Goal: Information Seeking & Learning: Learn about a topic

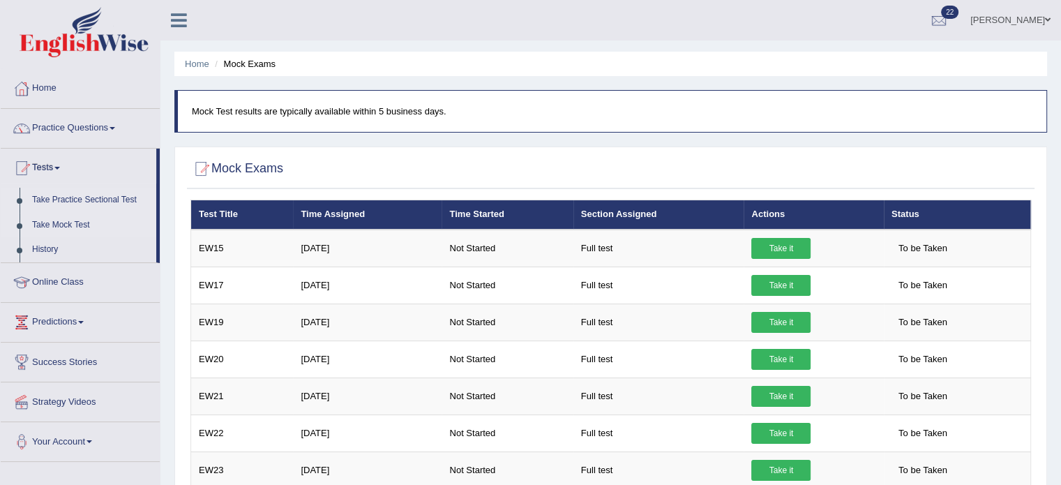
click at [89, 201] on link "Take Practice Sectional Test" at bounding box center [91, 200] width 130 height 25
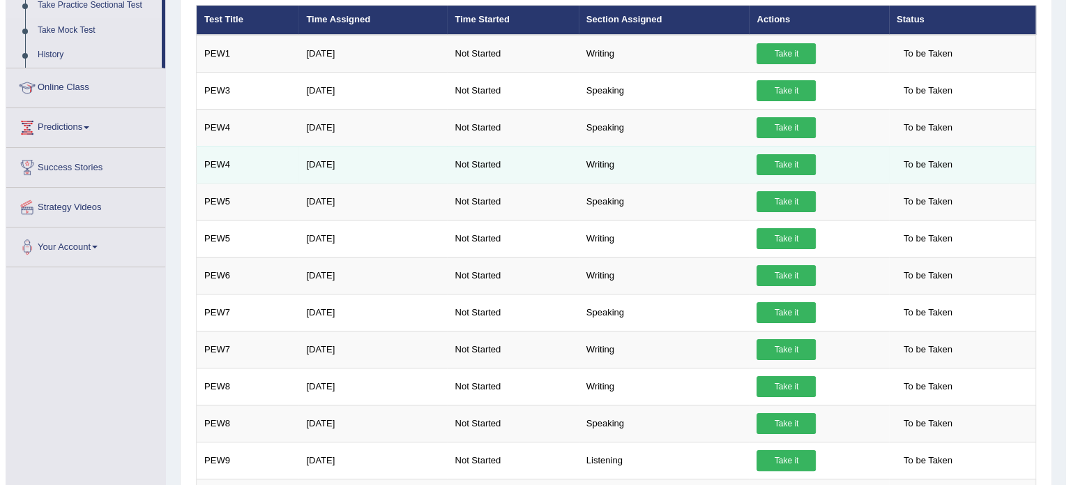
scroll to position [195, 0]
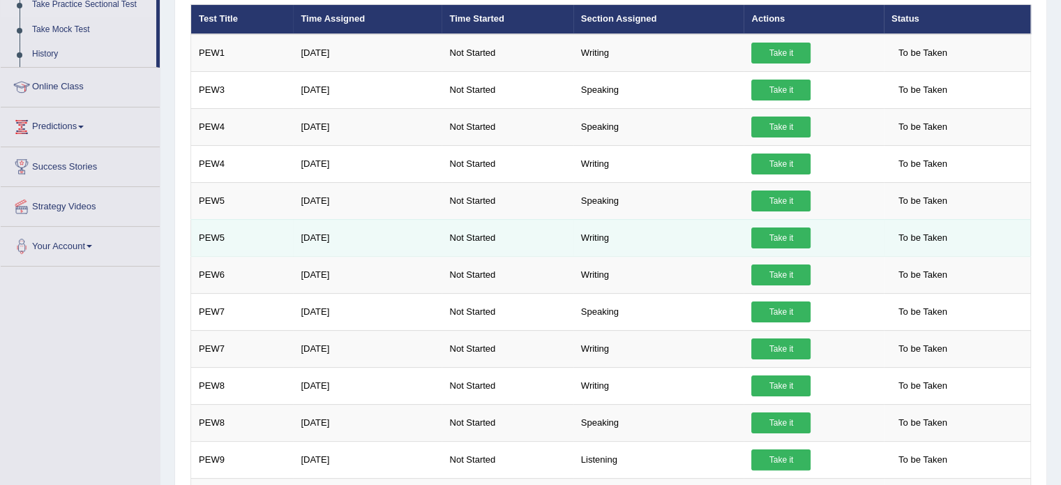
click at [780, 234] on link "Take it" at bounding box center [780, 237] width 59 height 21
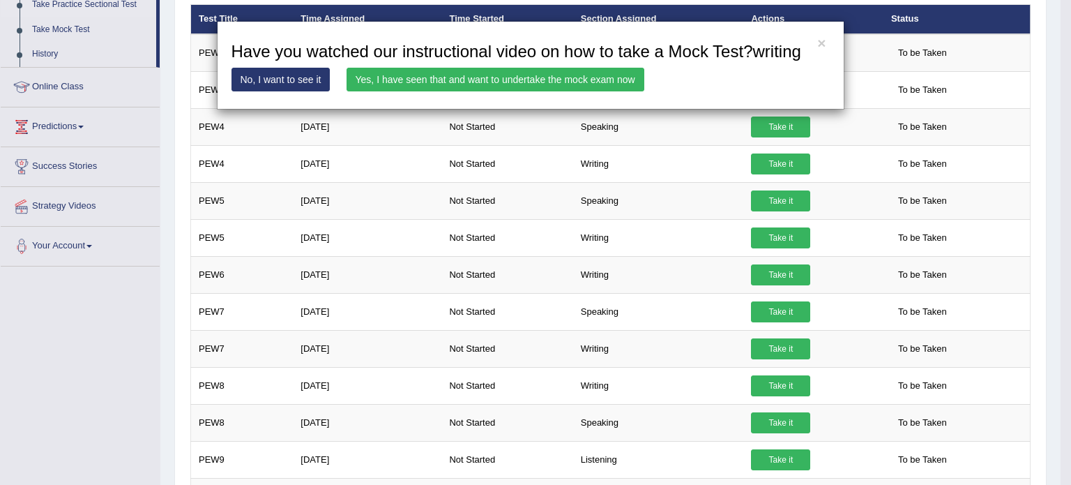
click at [498, 86] on link "Yes, I have seen that and want to undertake the mock exam now" at bounding box center [496, 80] width 298 height 24
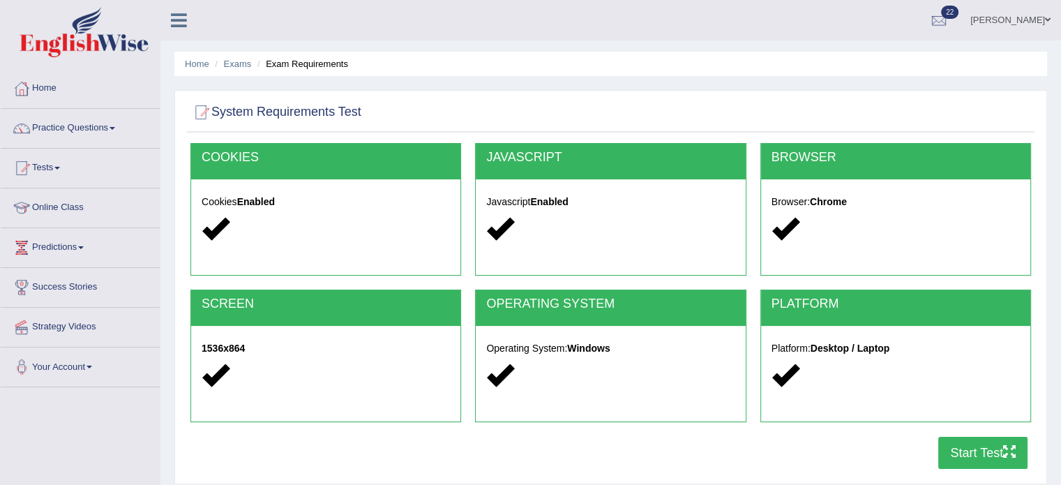
click at [119, 123] on link "Practice Questions" at bounding box center [80, 126] width 159 height 35
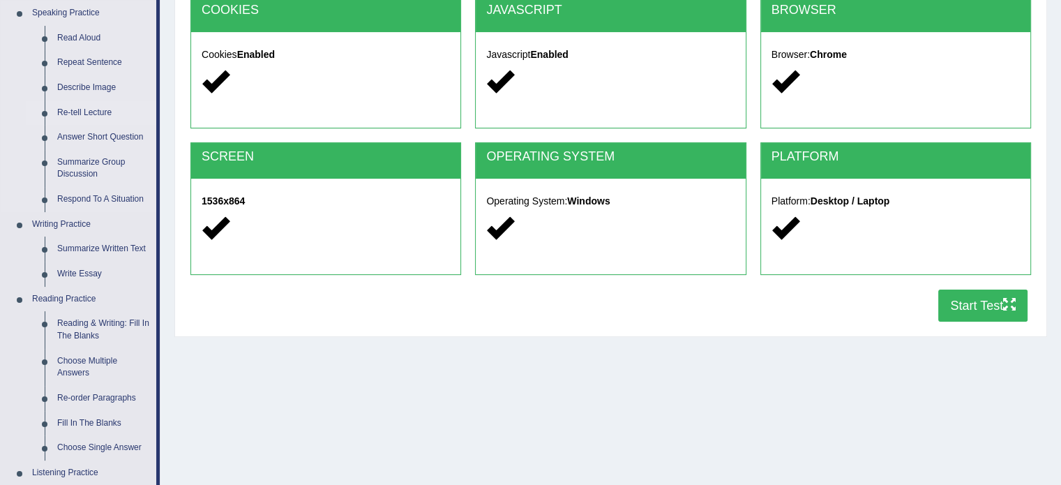
scroll to position [150, 0]
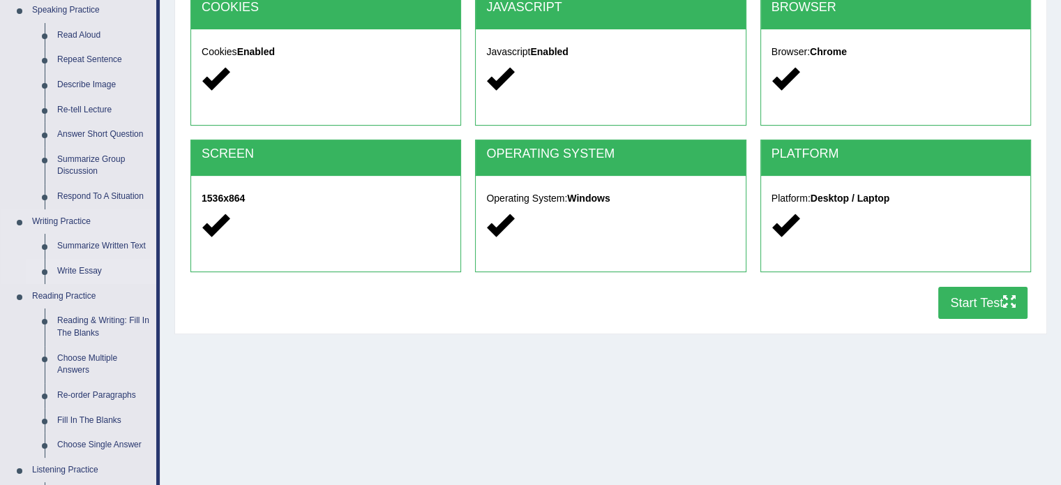
click at [86, 268] on link "Write Essay" at bounding box center [103, 271] width 105 height 25
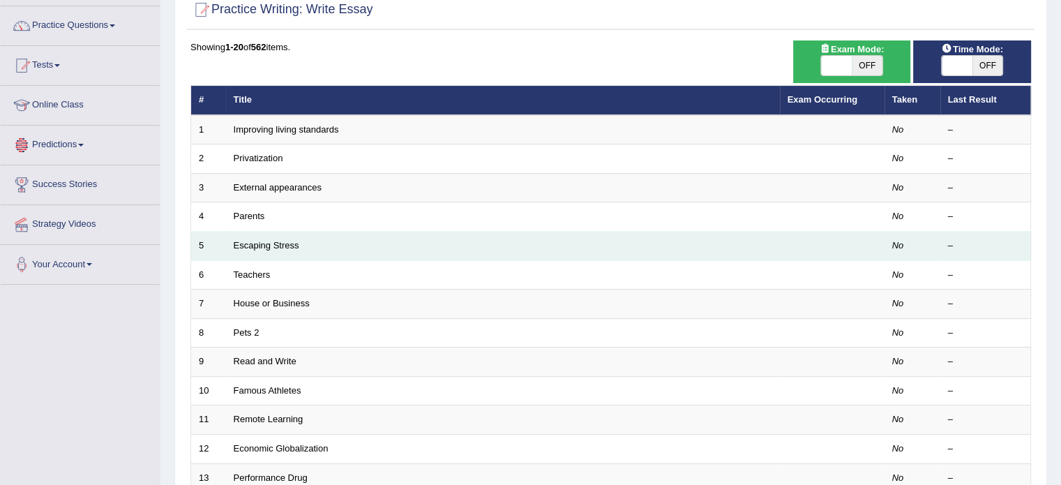
scroll to position [103, 0]
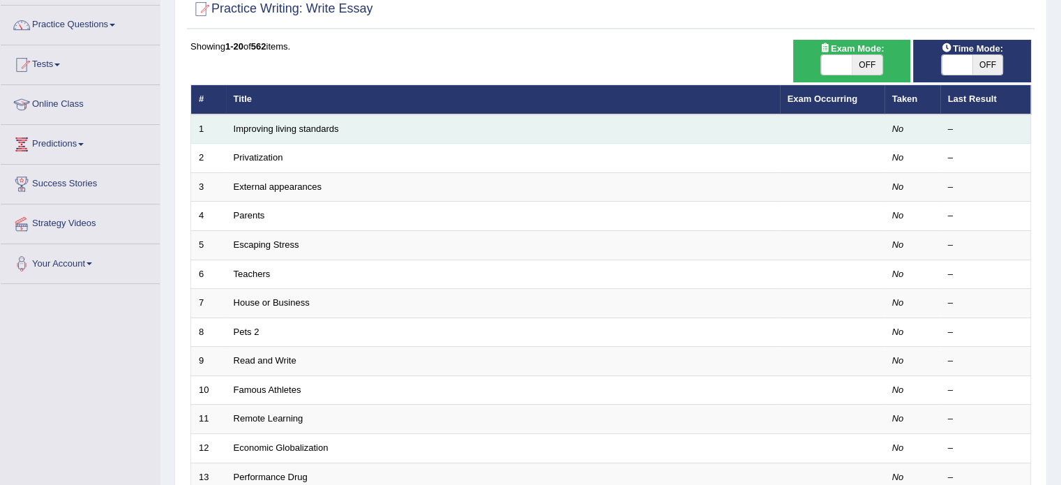
click at [430, 134] on td "Improving living standards" at bounding box center [503, 128] width 554 height 29
click at [353, 125] on td "Improving living standards" at bounding box center [503, 128] width 554 height 29
click at [319, 130] on link "Improving living standards" at bounding box center [286, 128] width 105 height 10
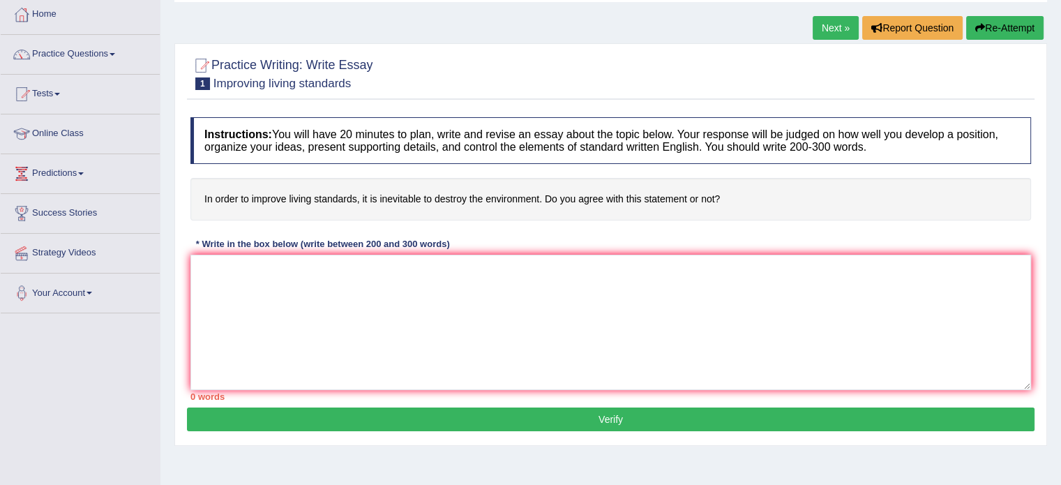
scroll to position [59, 0]
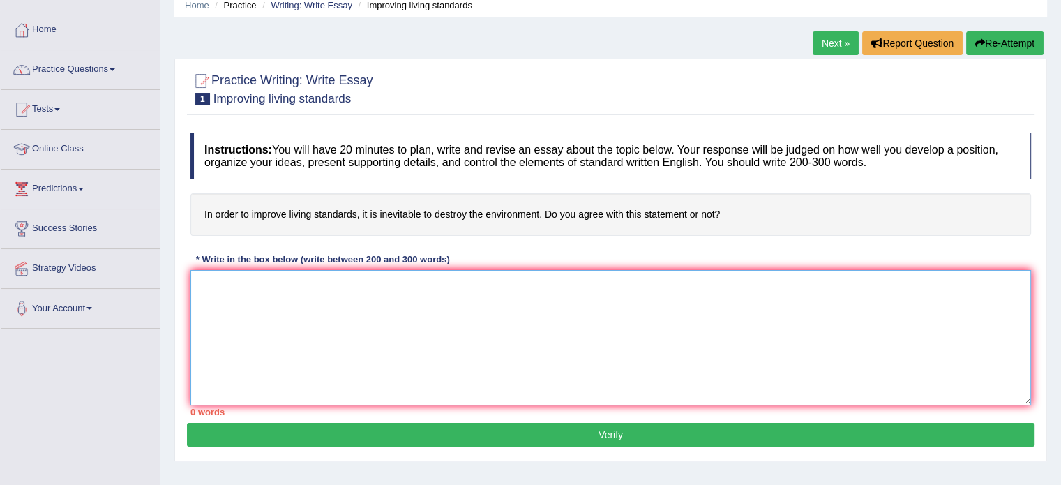
click at [222, 289] on textarea at bounding box center [610, 337] width 841 height 135
click at [331, 283] on textarea "In todays society, living standers is important thing. stande" at bounding box center [610, 337] width 841 height 135
click at [452, 284] on textarea "In todays society, living standars is important thing. stande" at bounding box center [610, 337] width 841 height 135
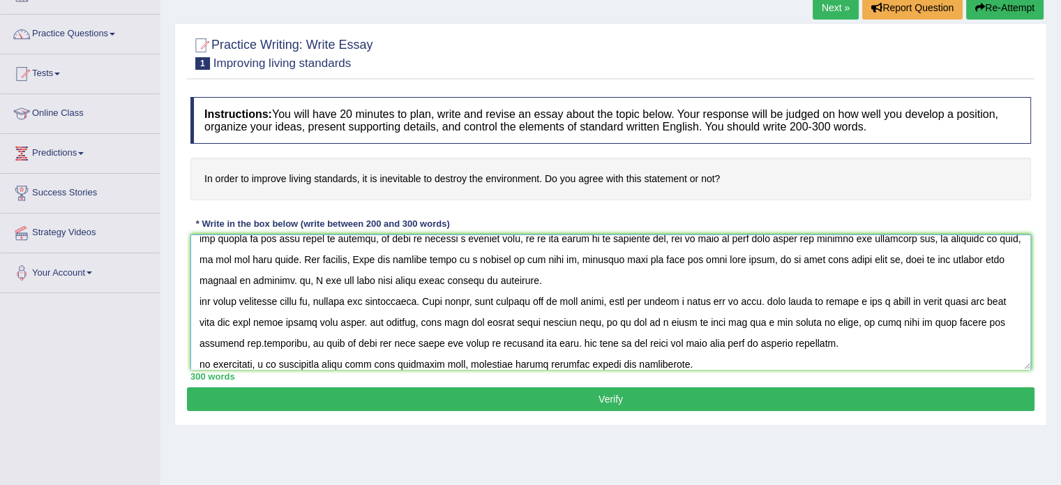
scroll to position [84, 0]
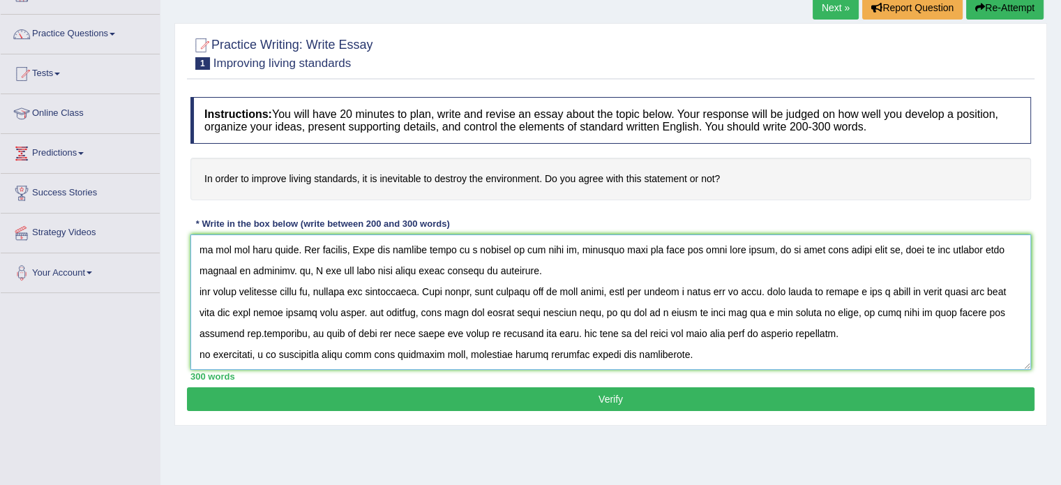
type textarea "In todays society, living standars is important thing. standared living means, …"
click at [535, 395] on button "Verify" at bounding box center [611, 399] width 848 height 24
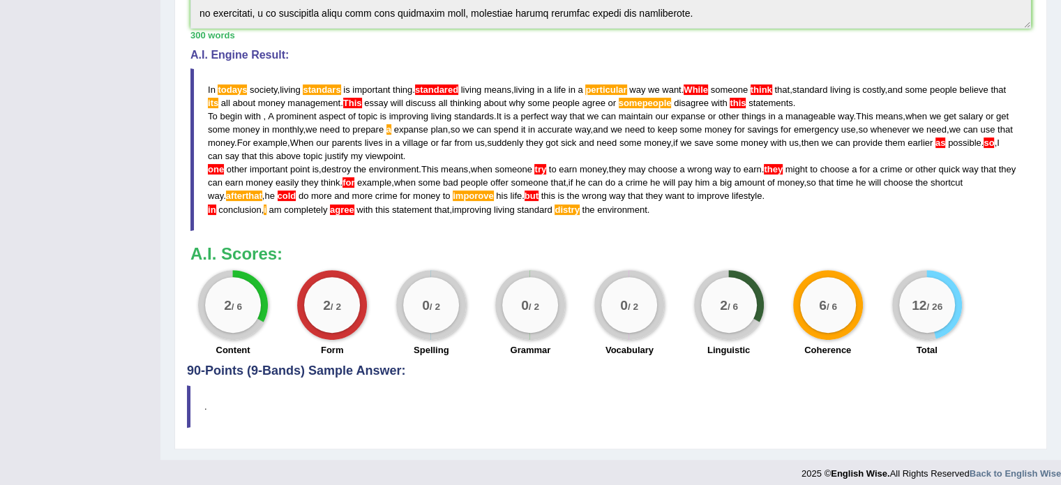
scroll to position [423, 0]
